Goal: Task Accomplishment & Management: Manage account settings

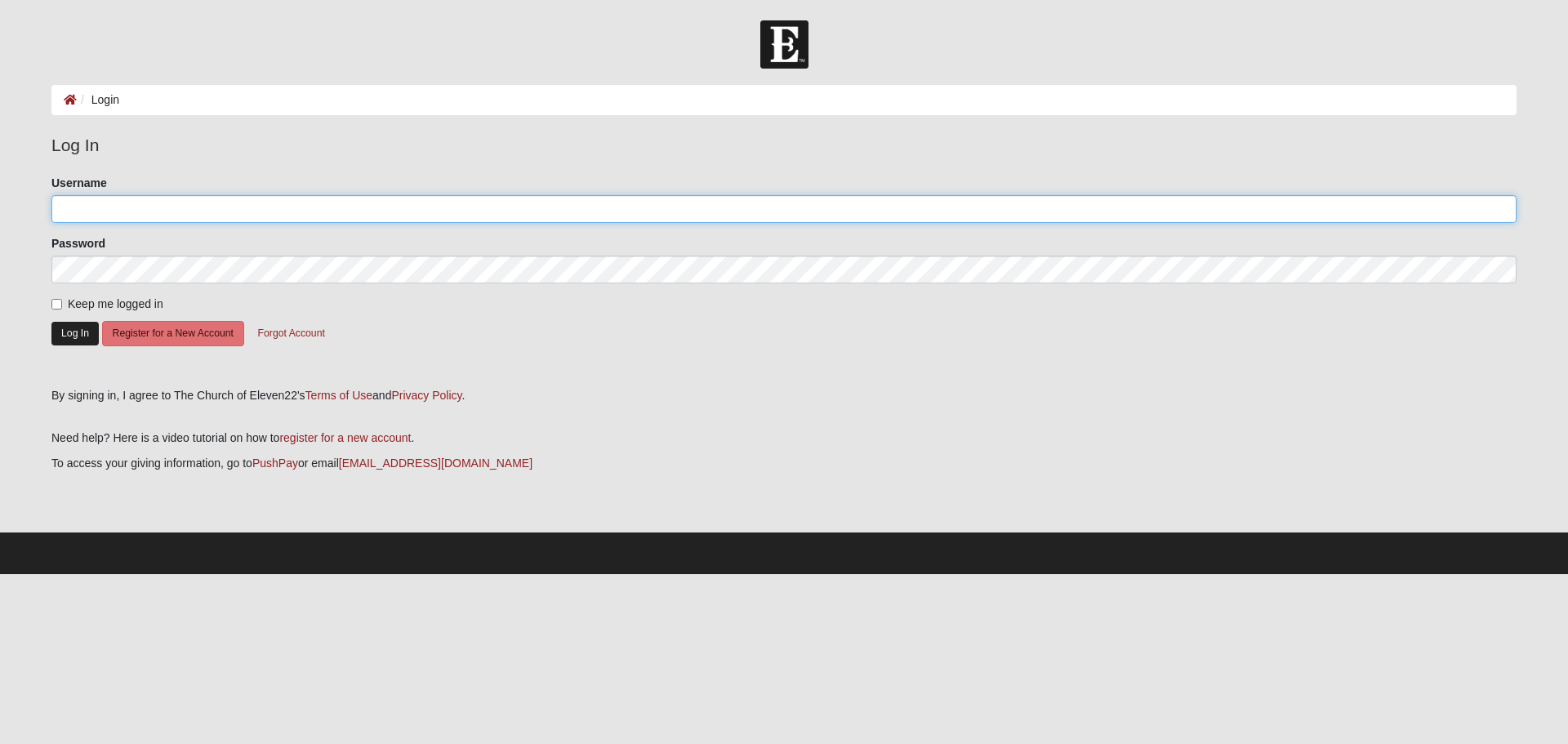
type input "adriancark"
click at [87, 335] on button "Log In" at bounding box center [75, 333] width 47 height 23
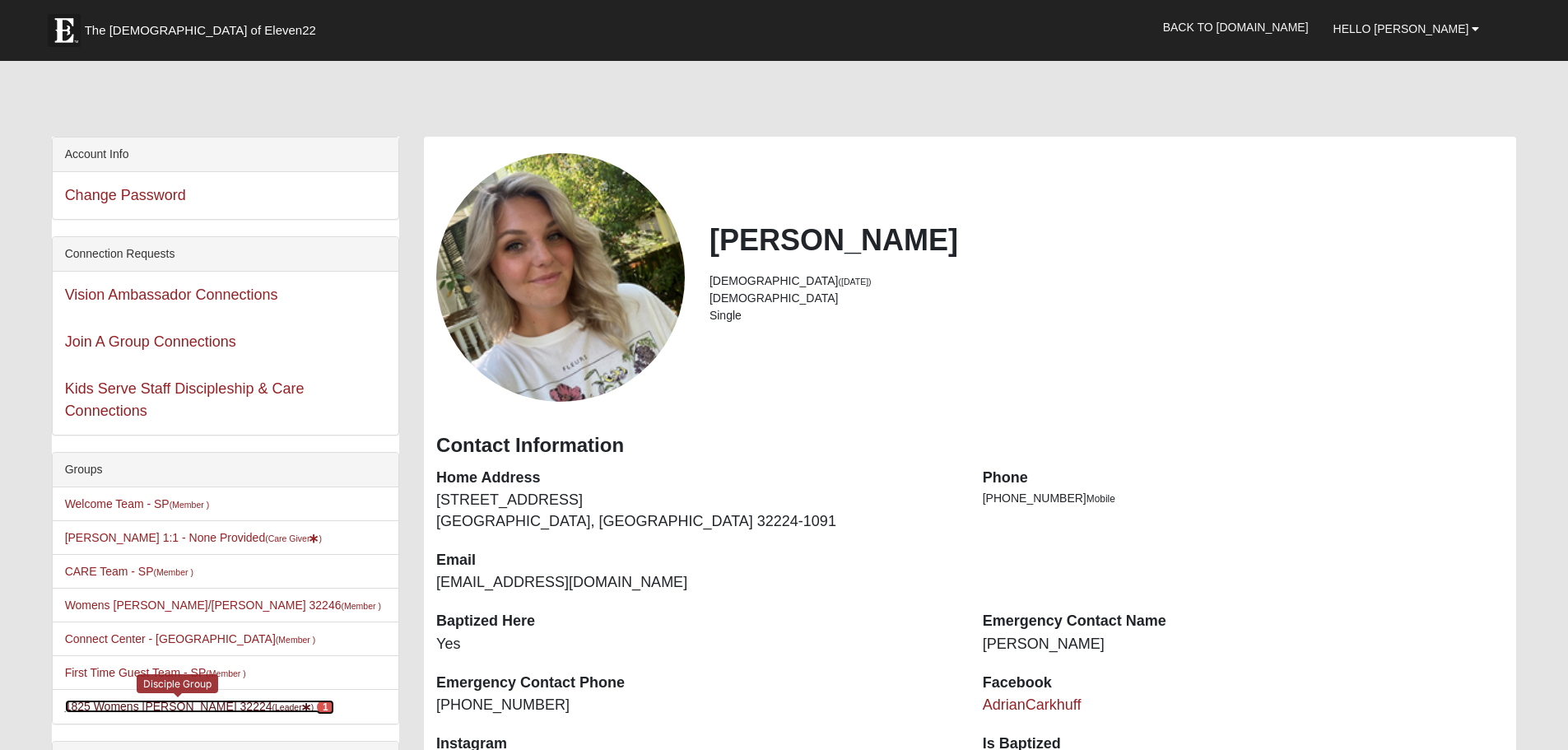
click at [241, 712] on link "1825 Womens [PERSON_NAME] 32224 (Leader ) 1" at bounding box center [200, 706] width 269 height 13
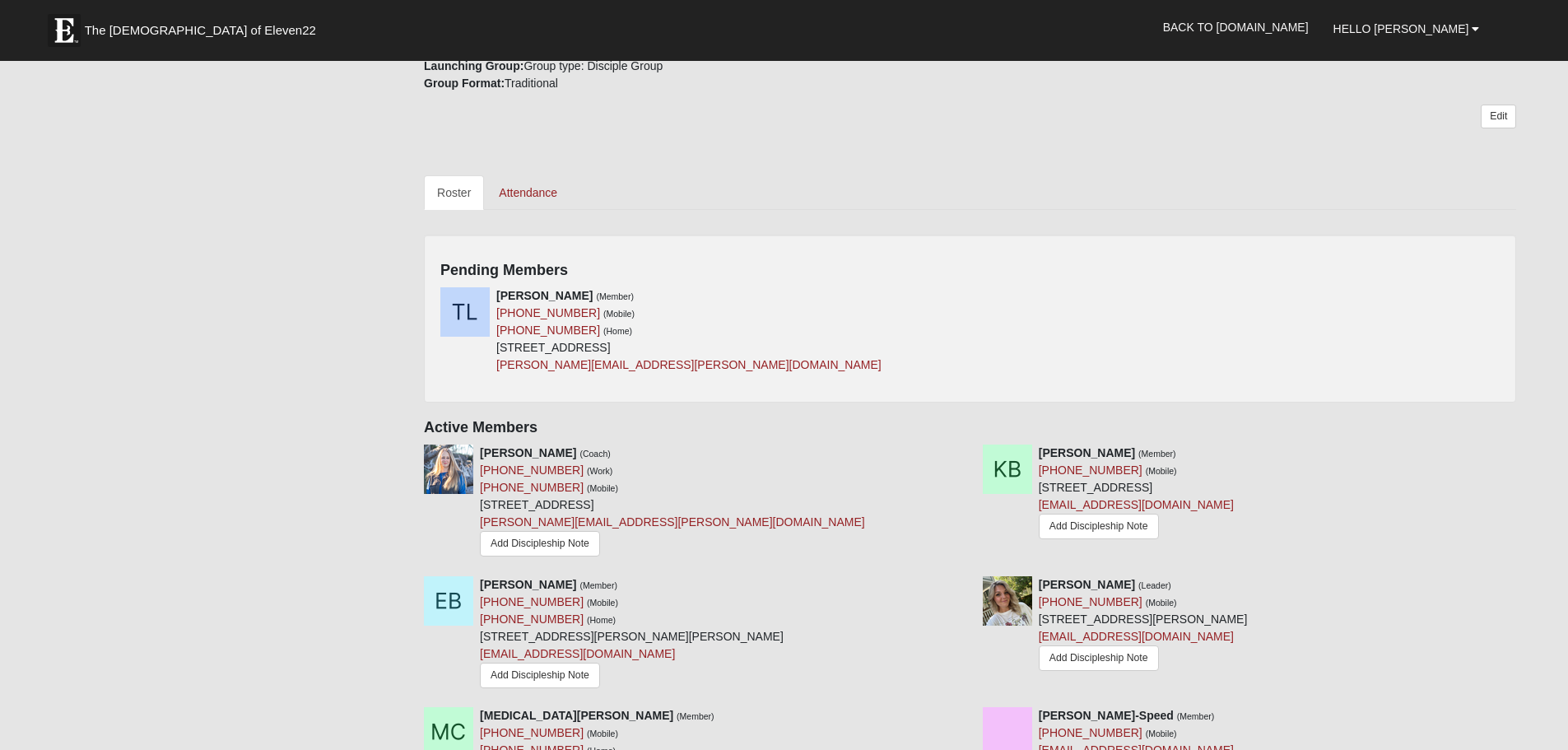
scroll to position [659, 0]
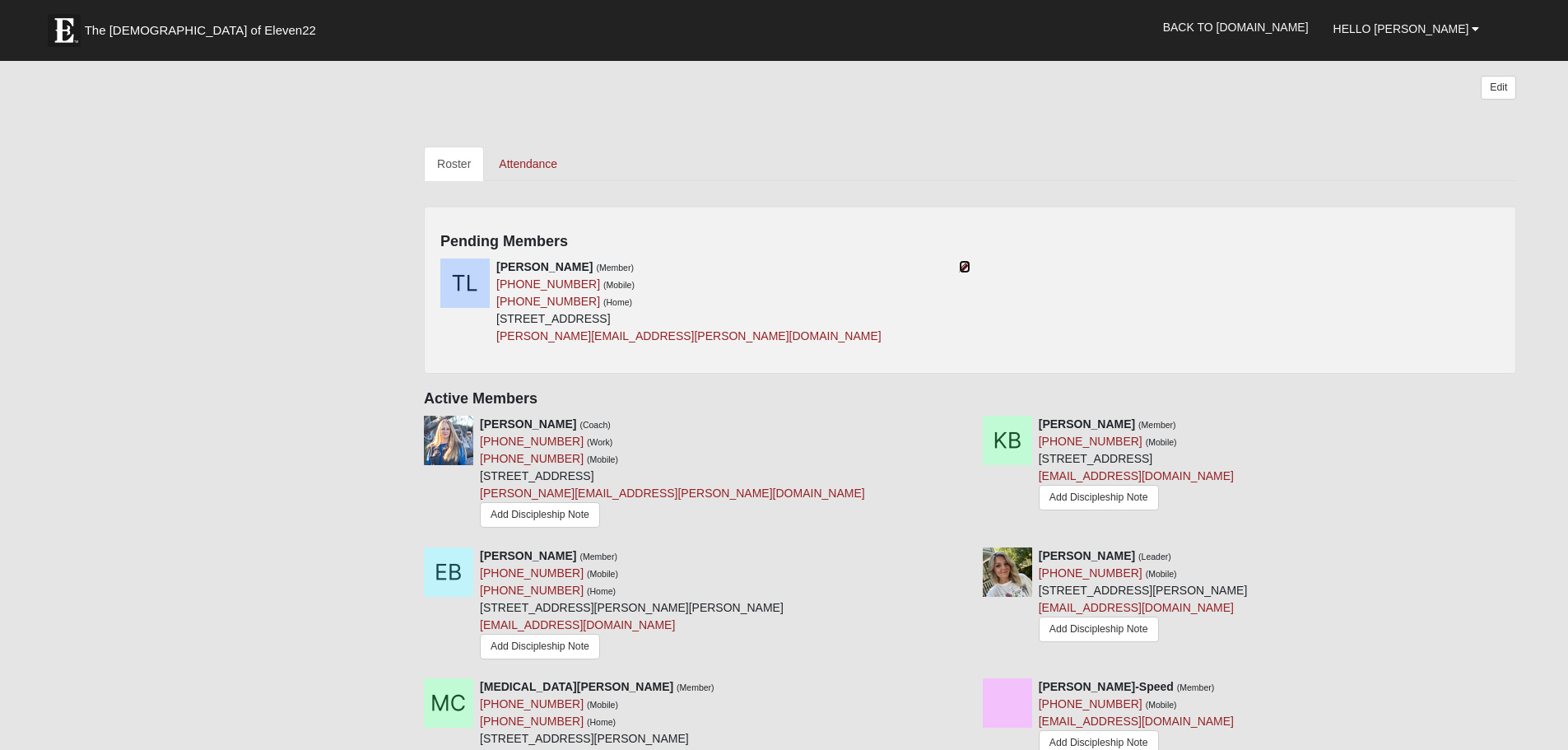
click at [967, 269] on icon at bounding box center [964, 266] width 11 height 11
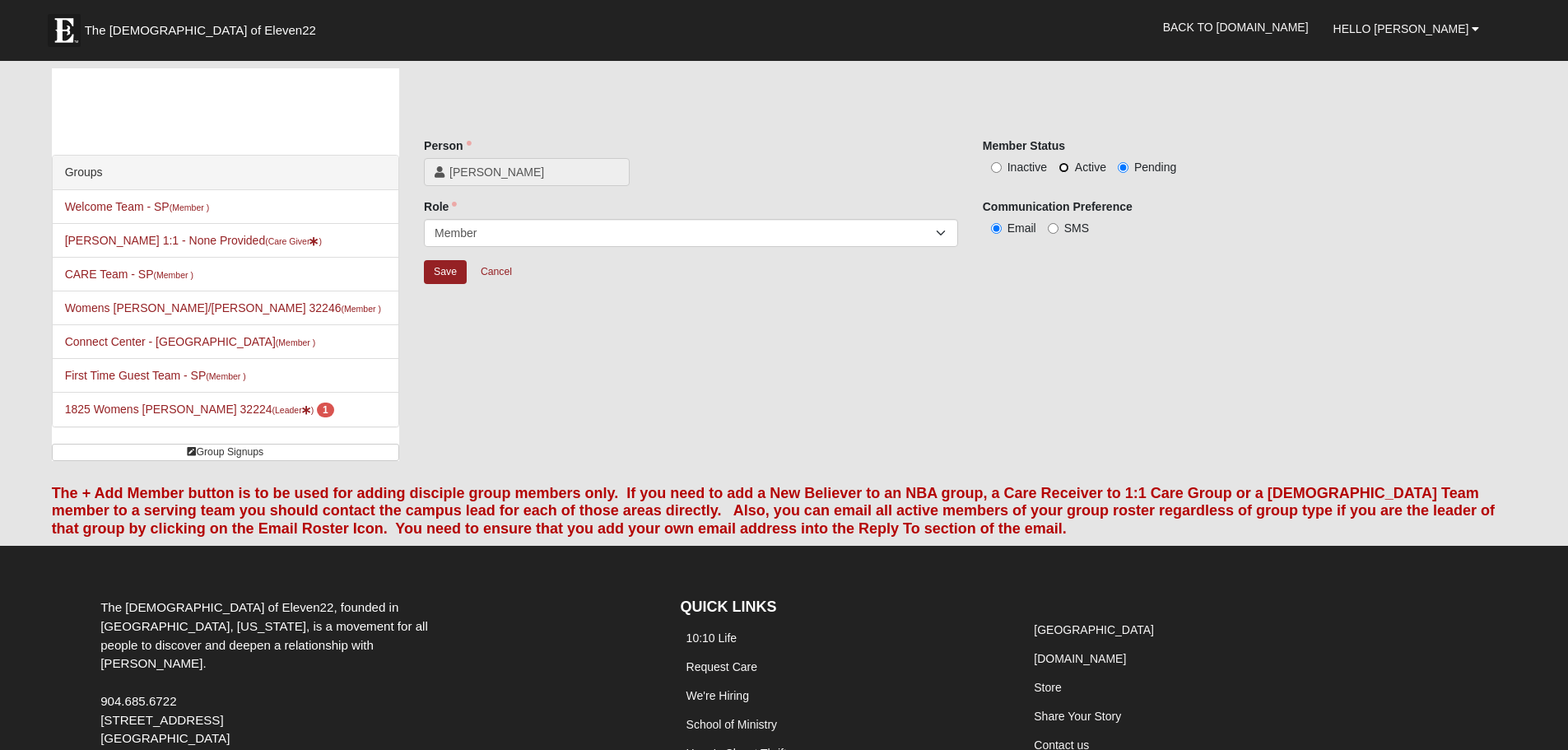
click at [1062, 165] on input "Active" at bounding box center [1064, 168] width 10 height 10
radio input "true"
click at [447, 271] on input "Save" at bounding box center [445, 271] width 43 height 23
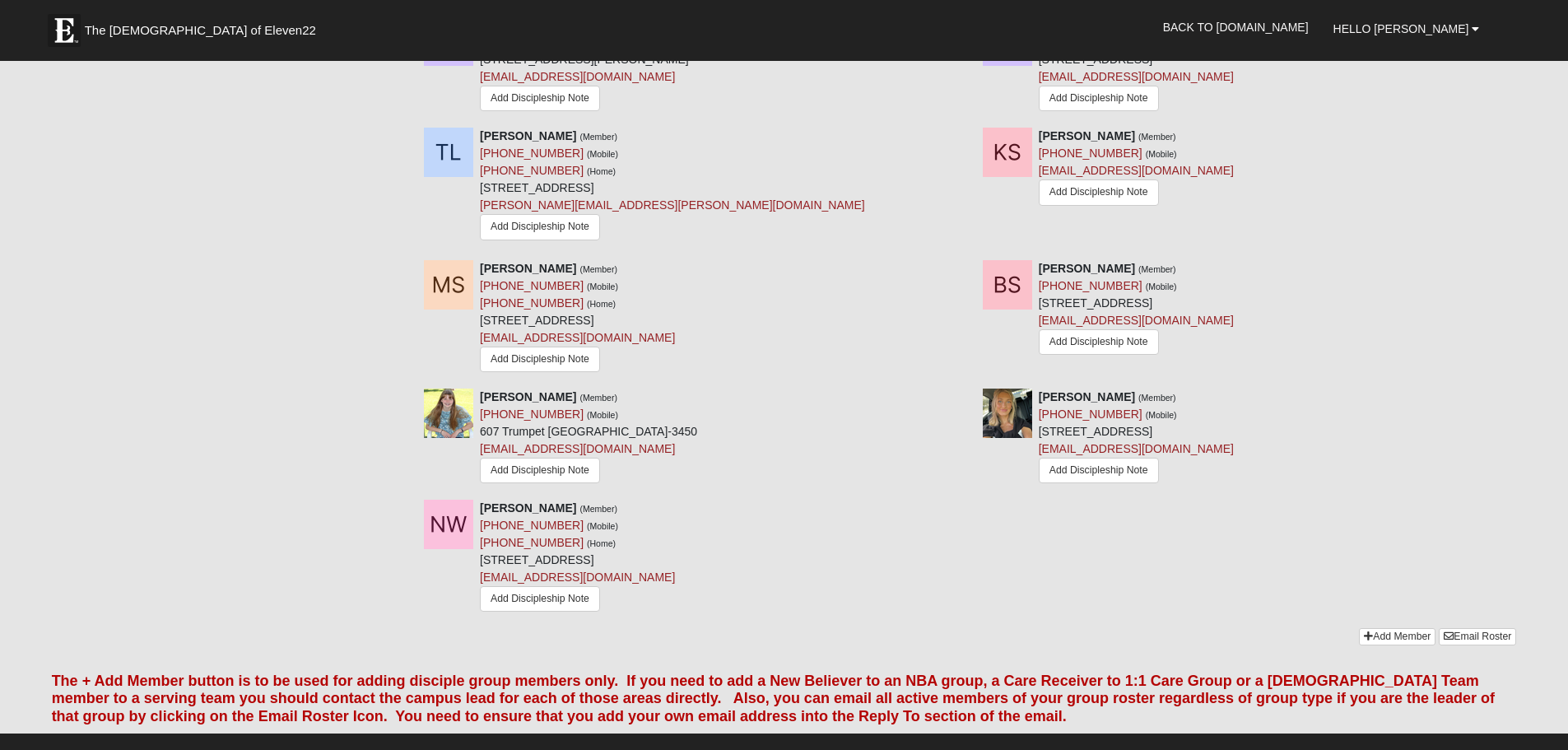
scroll to position [1399, 0]
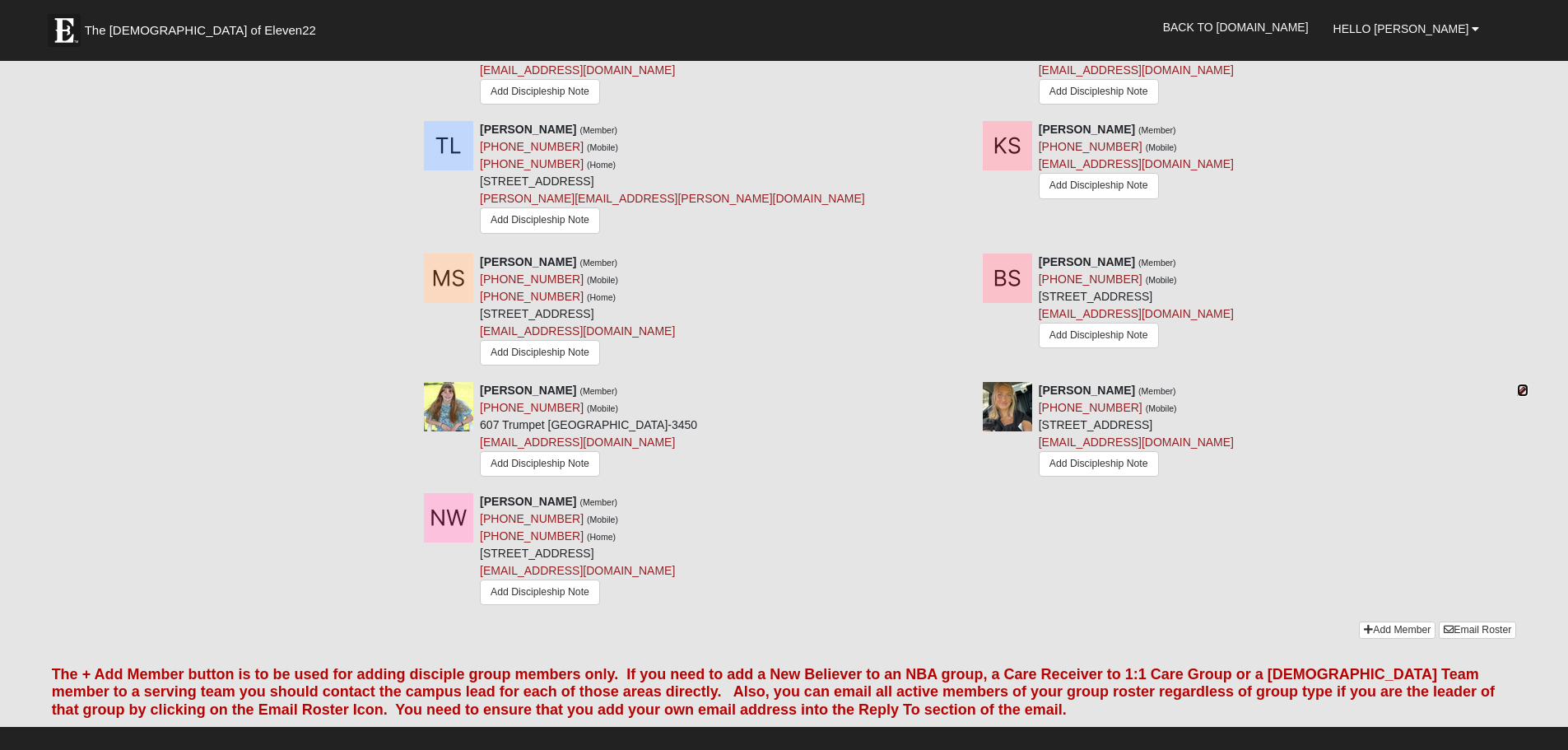
click at [1522, 388] on icon at bounding box center [1522, 389] width 11 height 11
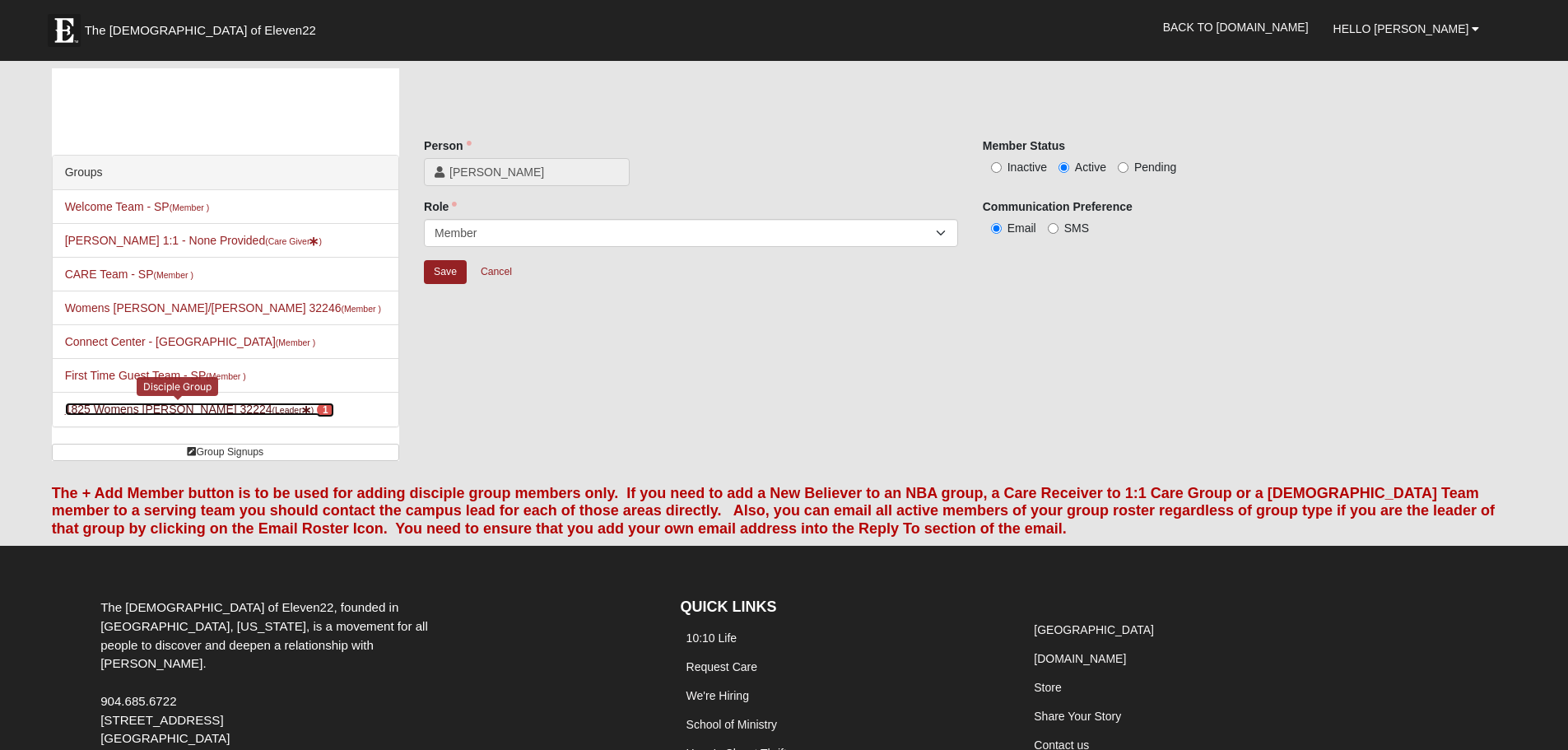
click at [188, 409] on link "1825 Womens Carkhuff 32224 (Leader ) 1" at bounding box center [200, 408] width 269 height 13
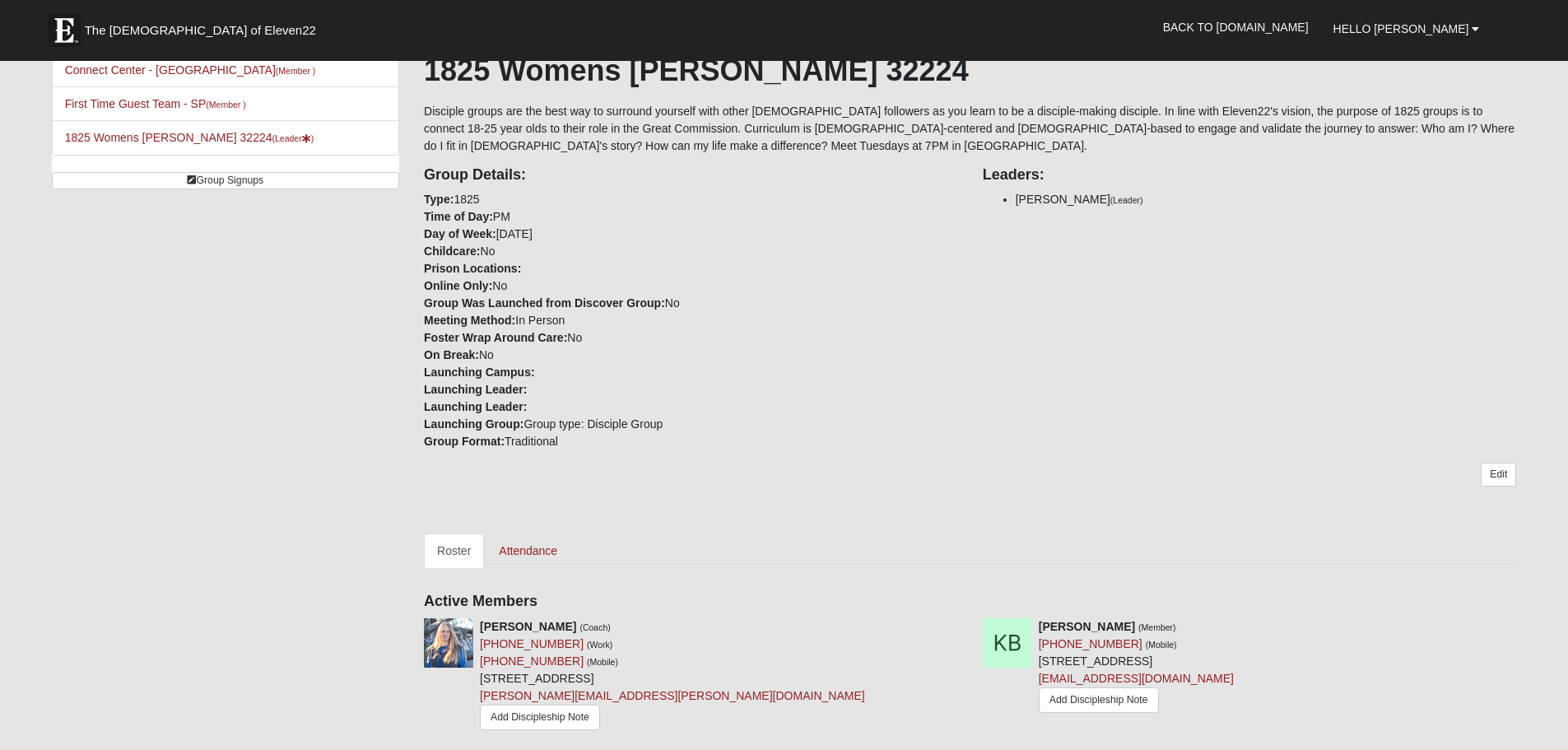
scroll to position [247, 0]
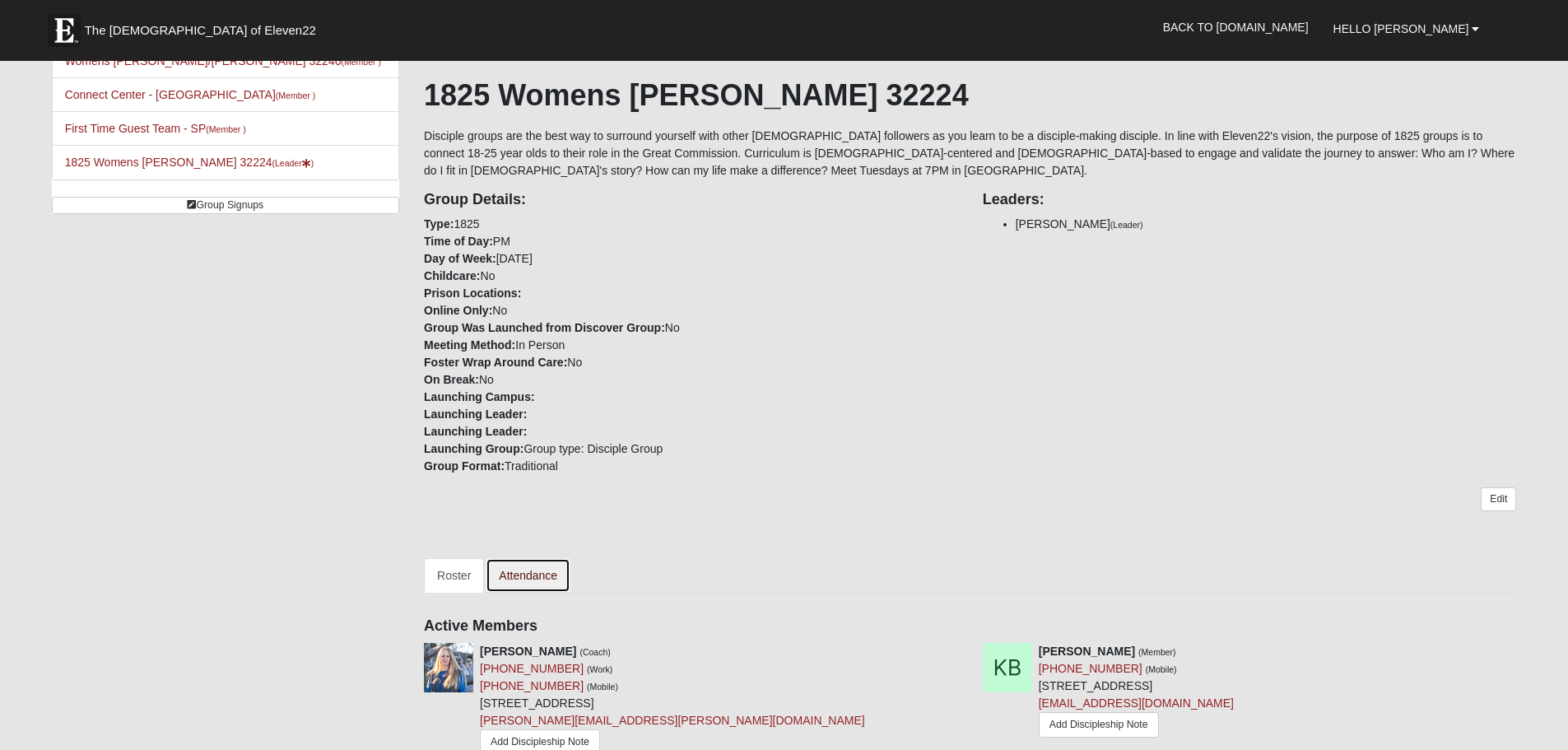
click at [531, 566] on link "Attendance" at bounding box center [528, 575] width 85 height 35
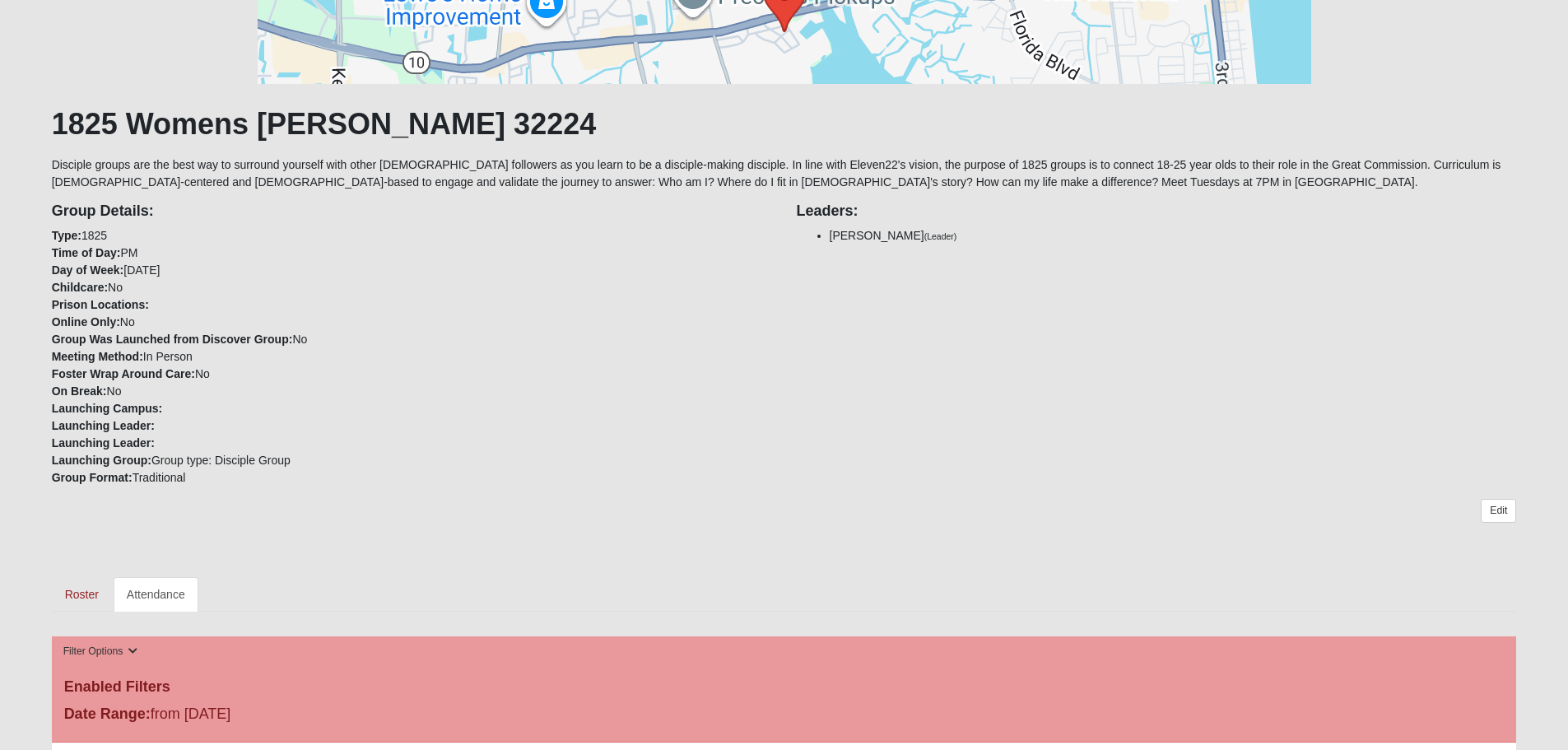
scroll to position [329, 0]
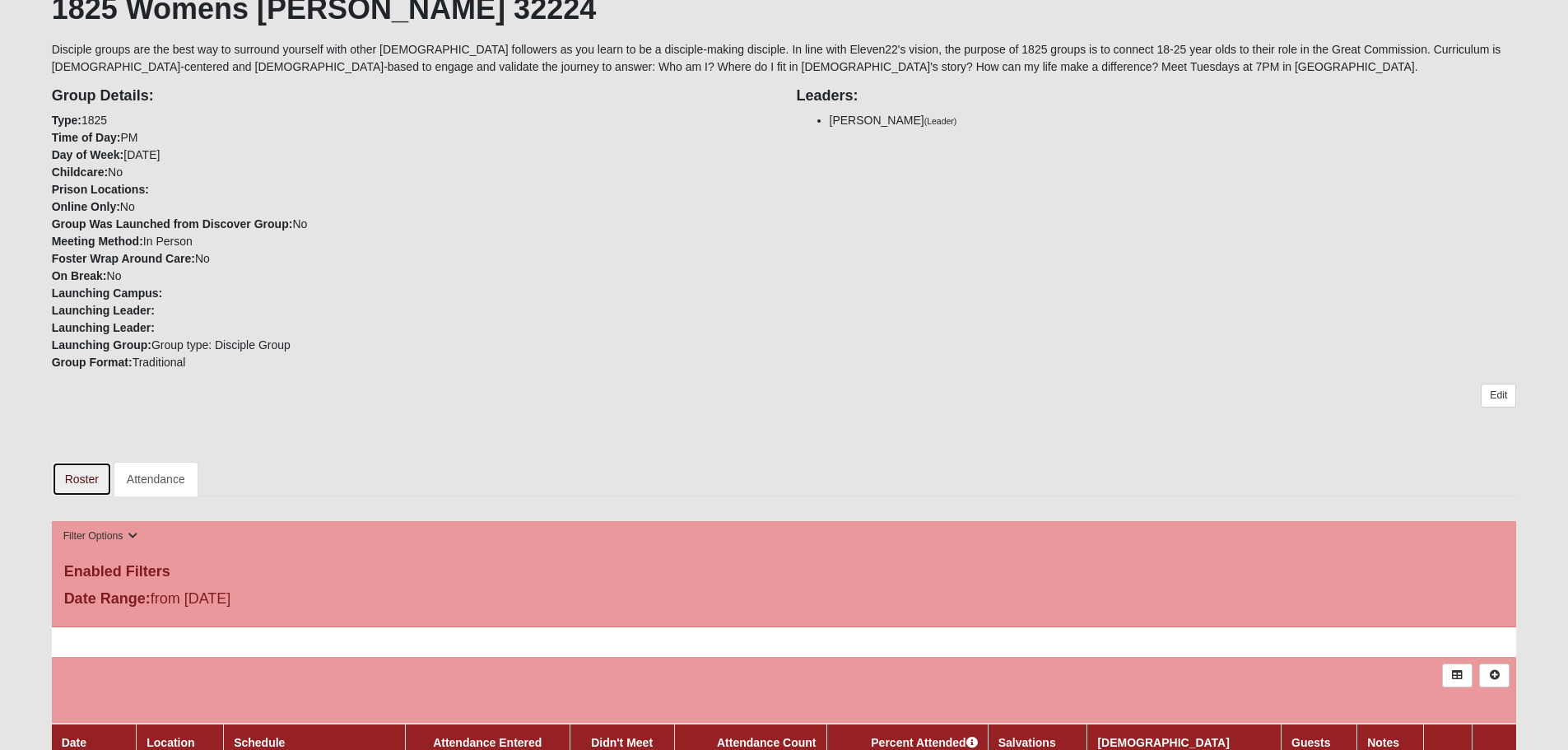
click at [76, 481] on link "Roster" at bounding box center [82, 479] width 60 height 35
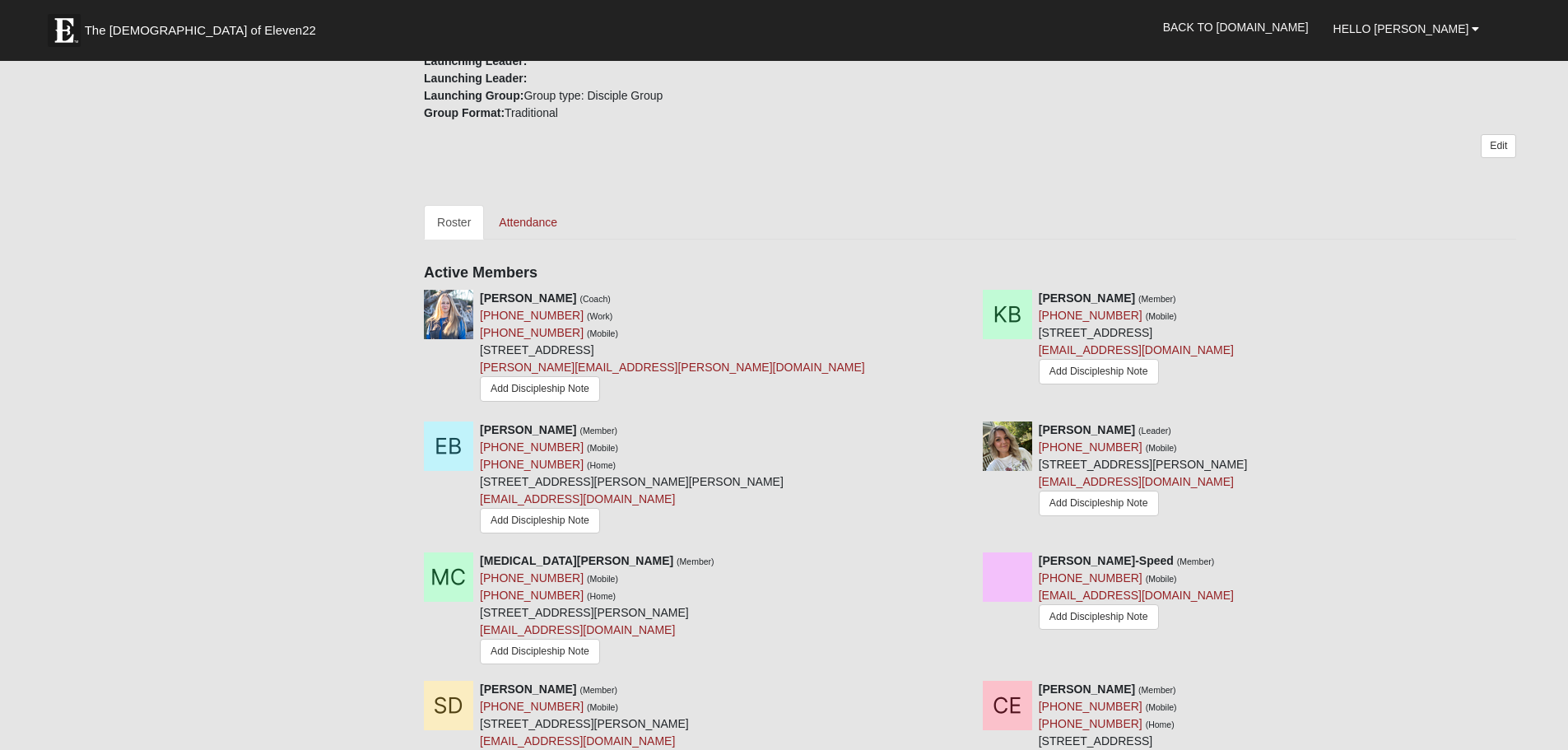
scroll to position [576, 0]
